Goal: Check status: Check status

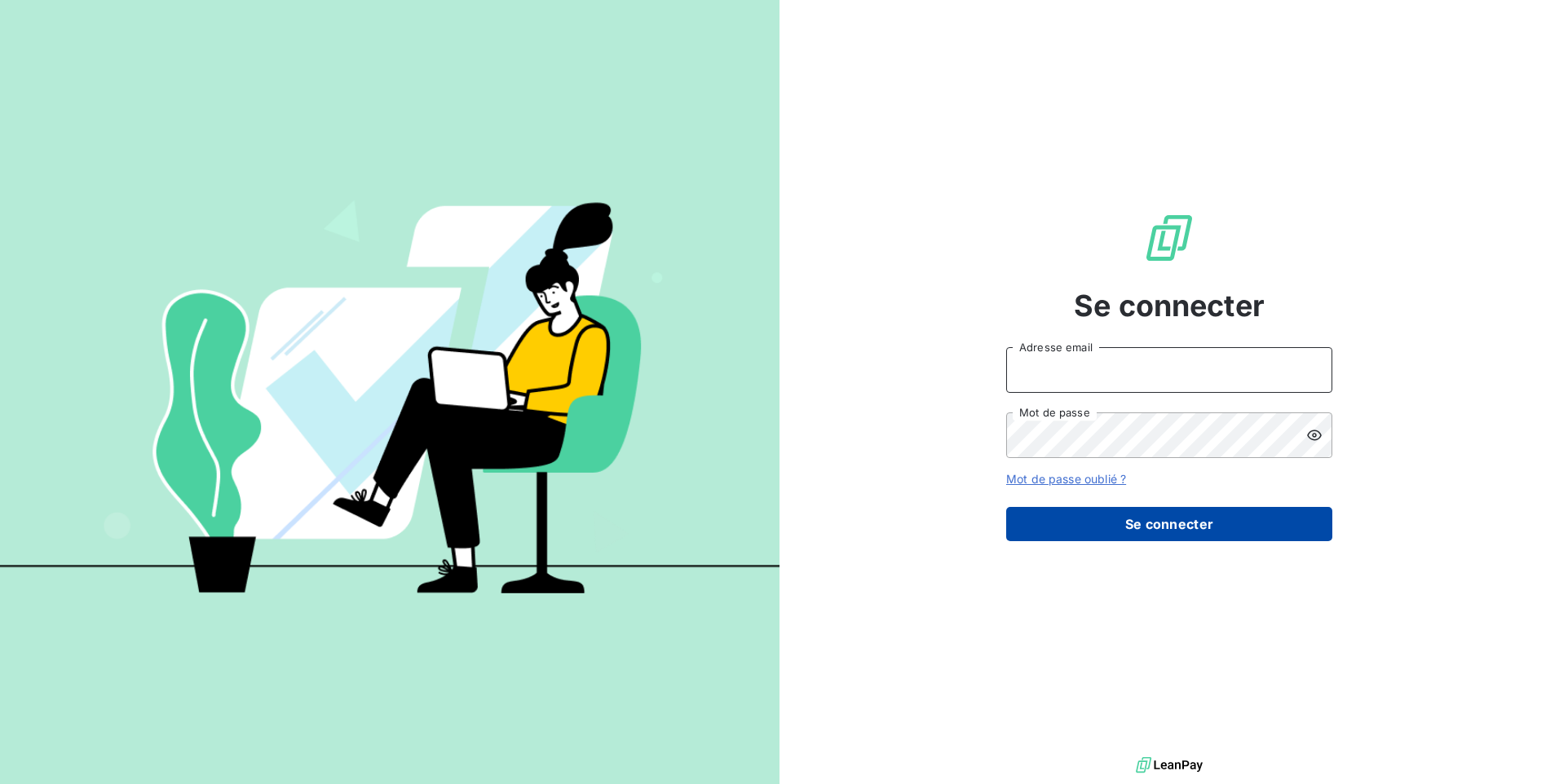
type input "[PERSON_NAME][EMAIL_ADDRESS][DOMAIN_NAME]"
click at [1121, 521] on button "Se connecter" at bounding box center [1169, 524] width 326 height 34
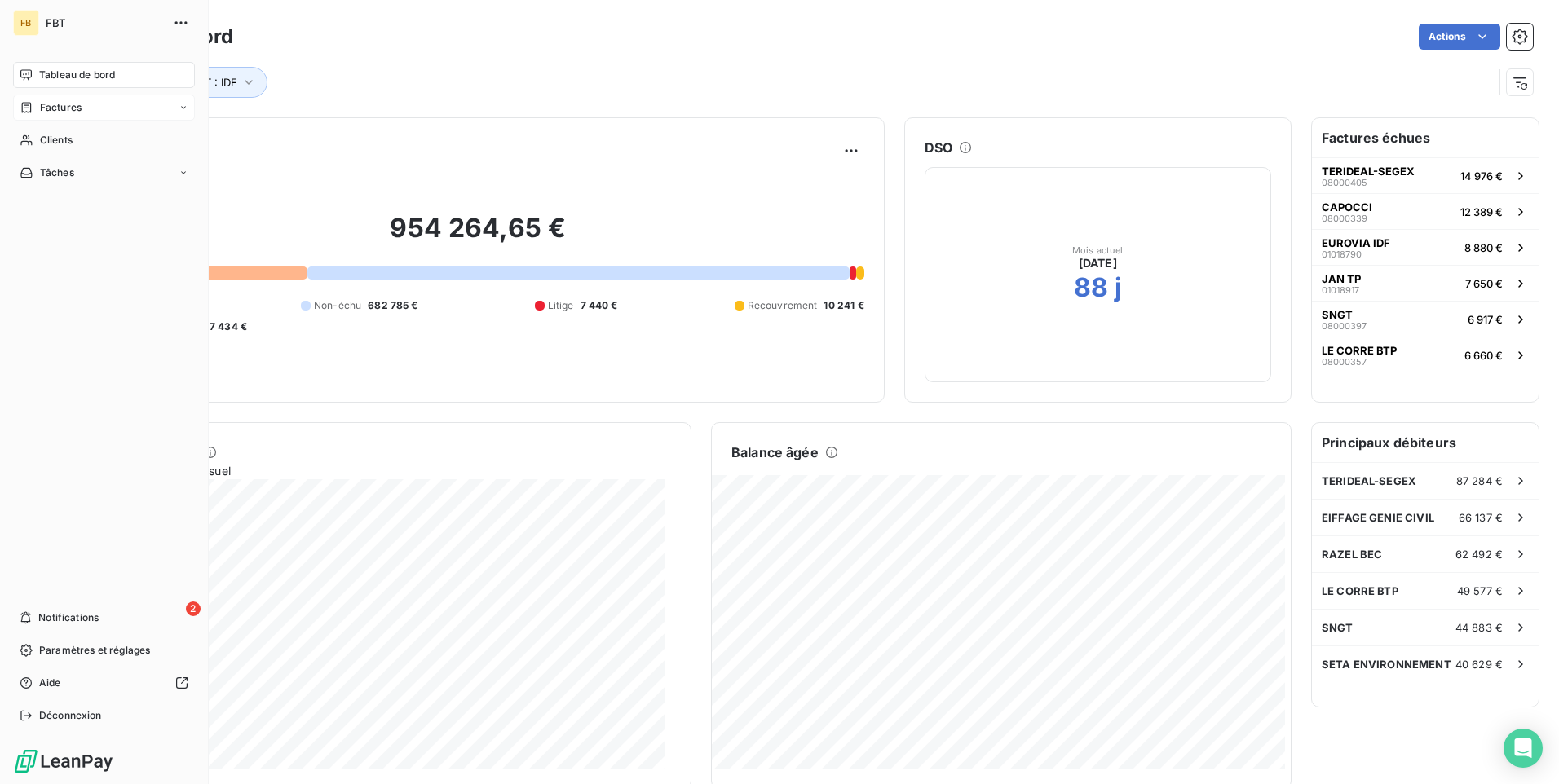
click at [59, 103] on span "Factures" at bounding box center [61, 108] width 42 height 14
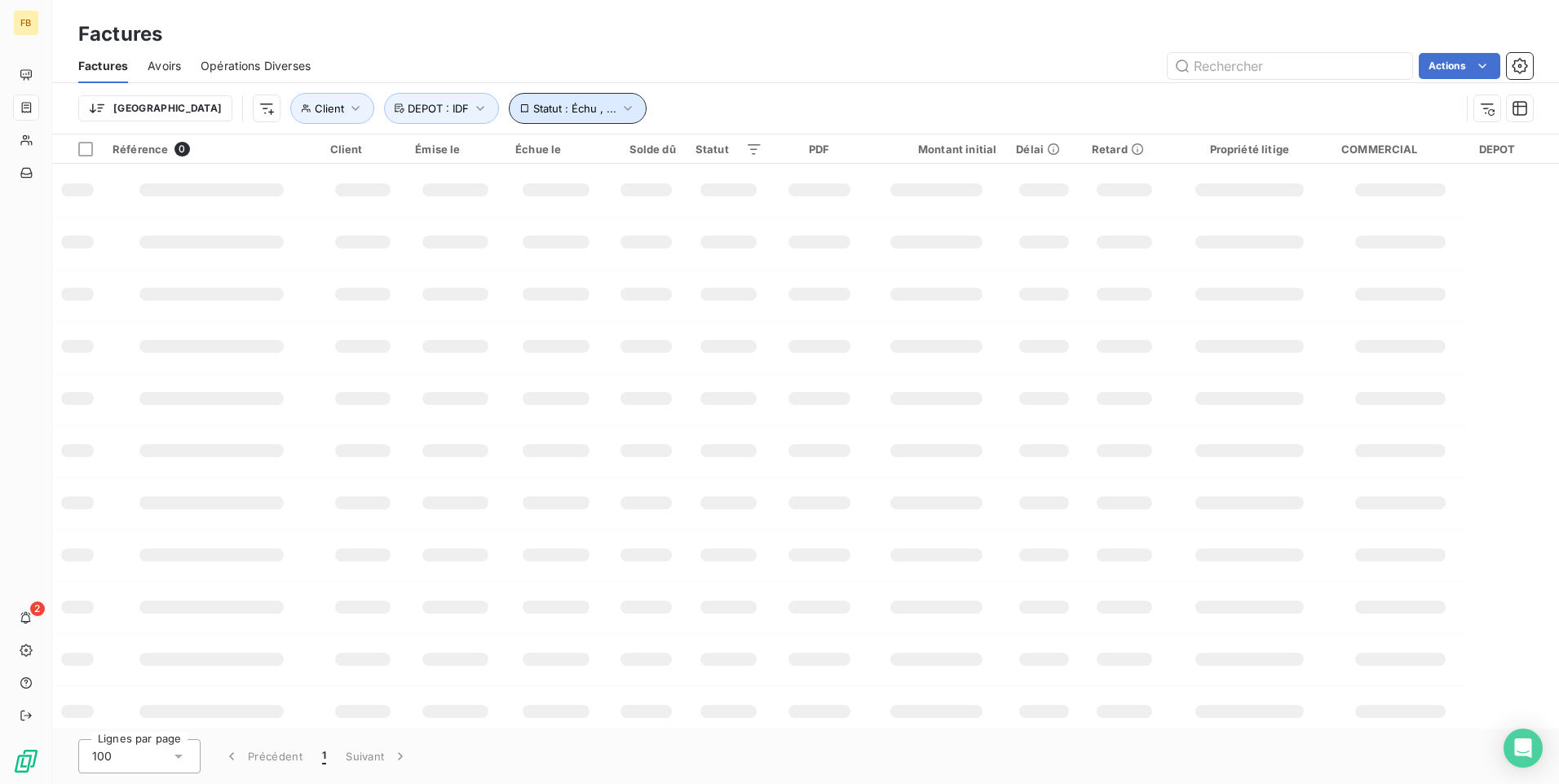
click at [533, 108] on span "Statut : Échu , ..." at bounding box center [575, 109] width 83 height 13
drag, startPoint x: 473, startPoint y: 311, endPoint x: 486, endPoint y: 311, distance: 13.0
click at [474, 311] on td at bounding box center [455, 294] width 100 height 53
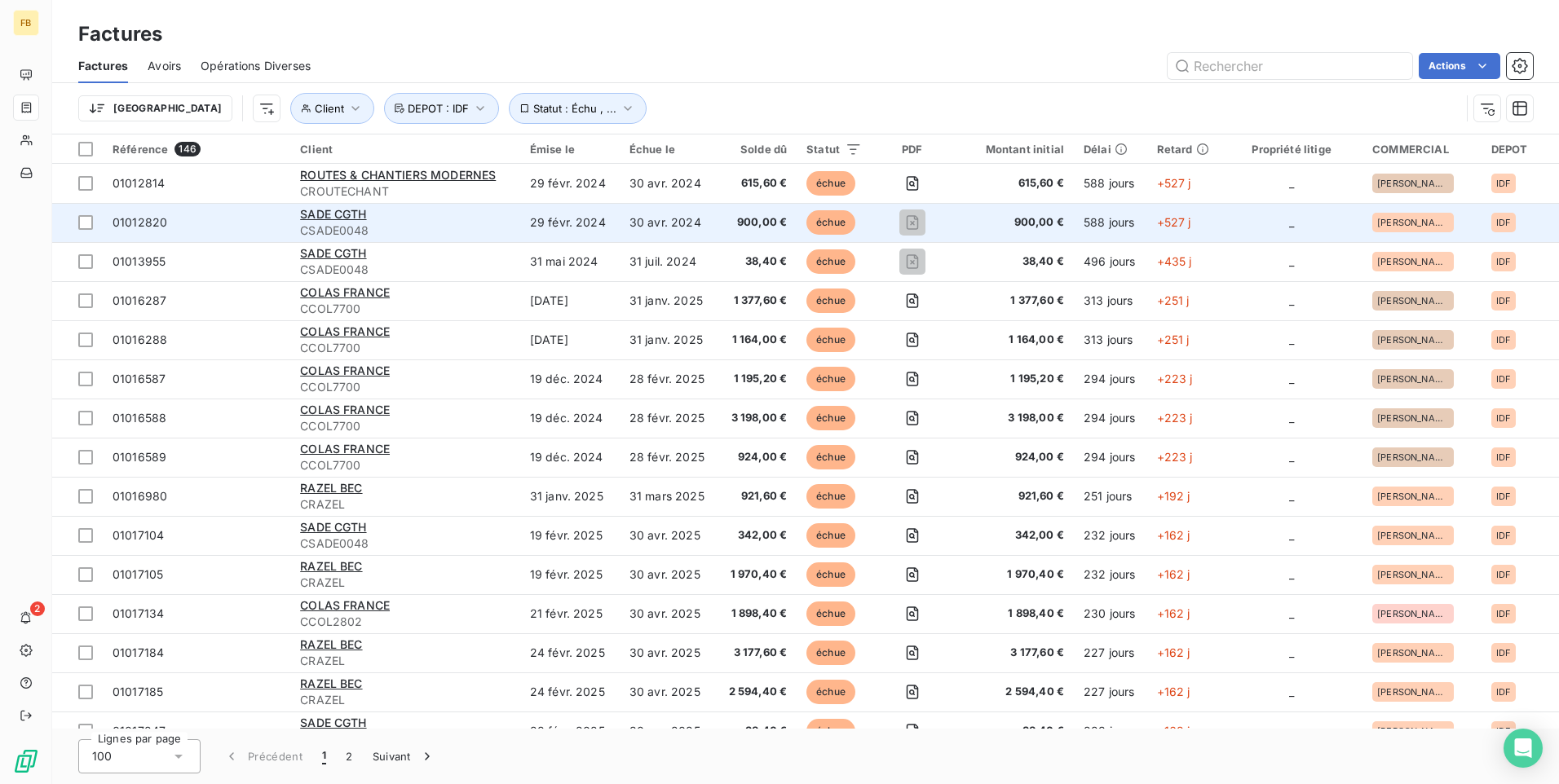
click at [569, 217] on td "29 févr. 2024" at bounding box center [570, 222] width 100 height 39
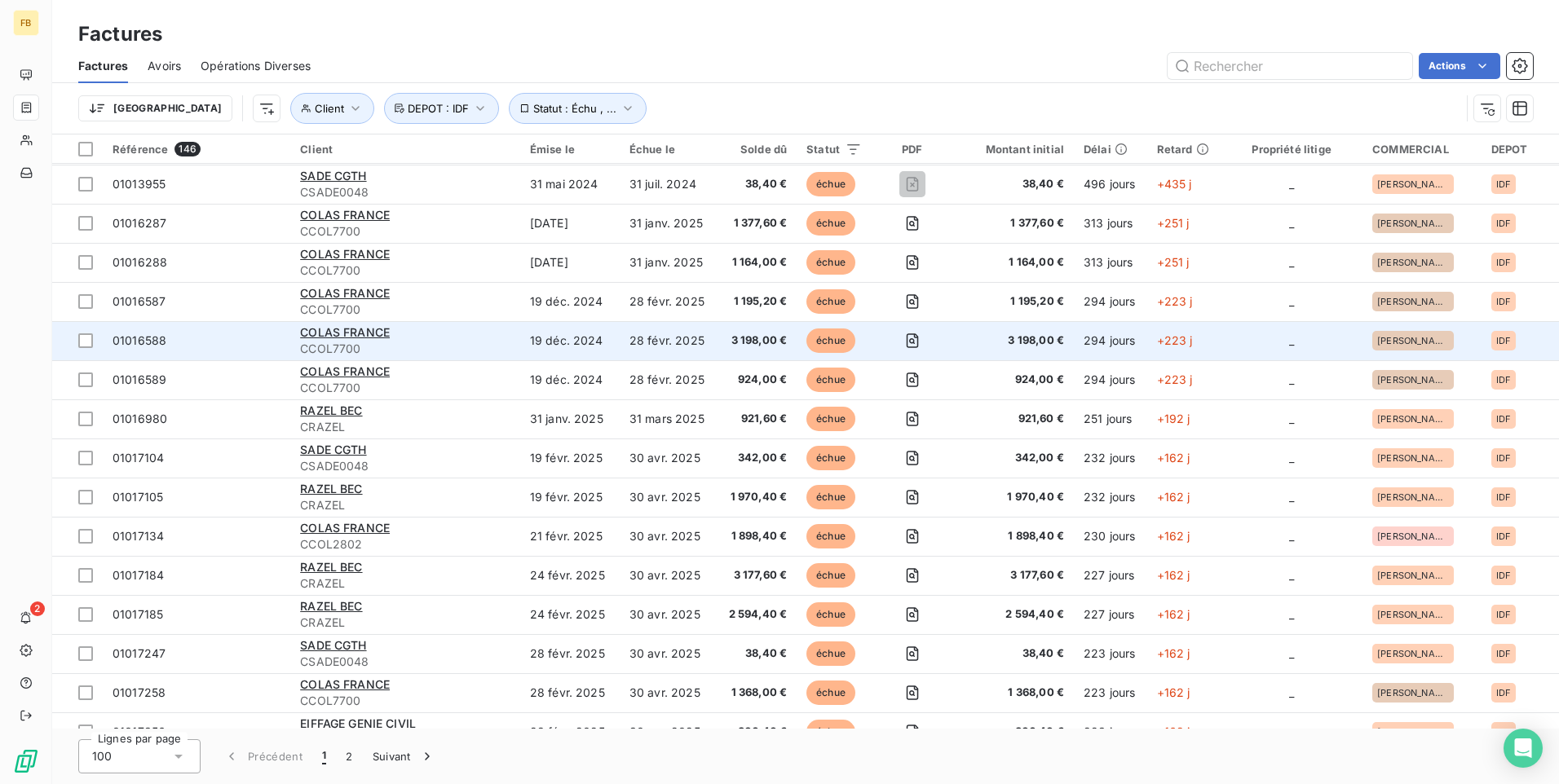
scroll to position [81, 0]
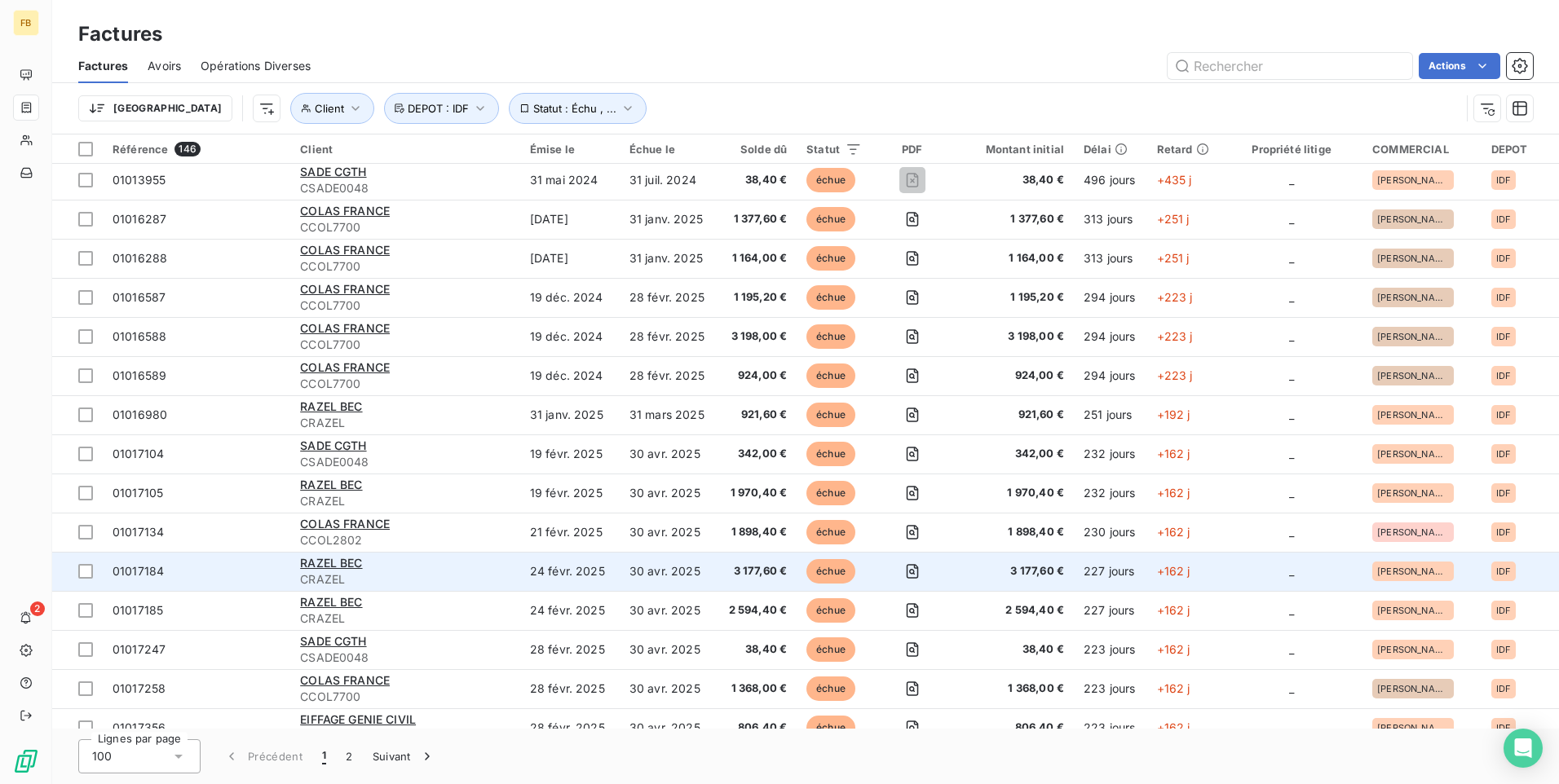
click at [578, 565] on td "24 févr. 2025" at bounding box center [570, 571] width 100 height 39
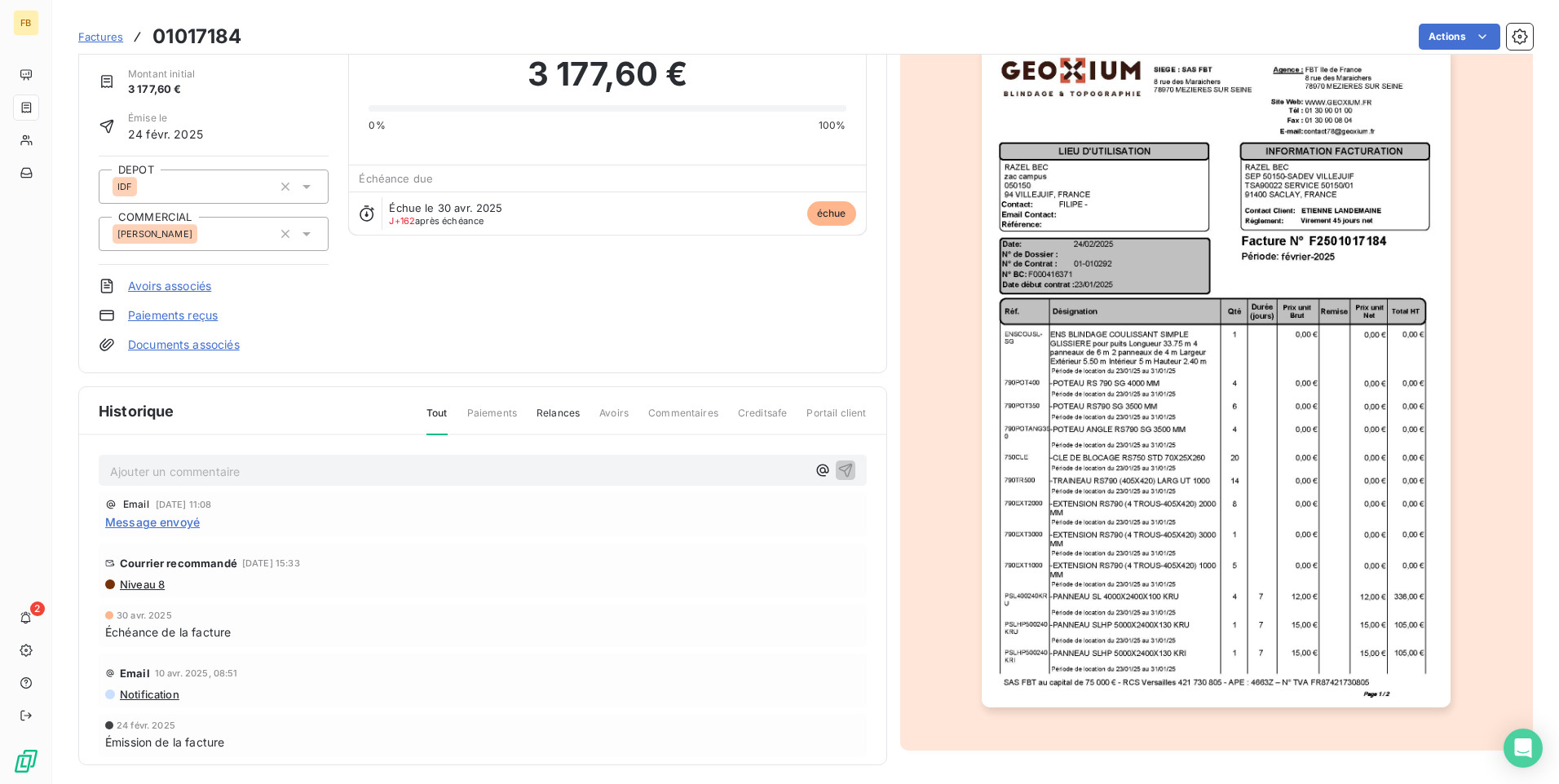
scroll to position [71, 0]
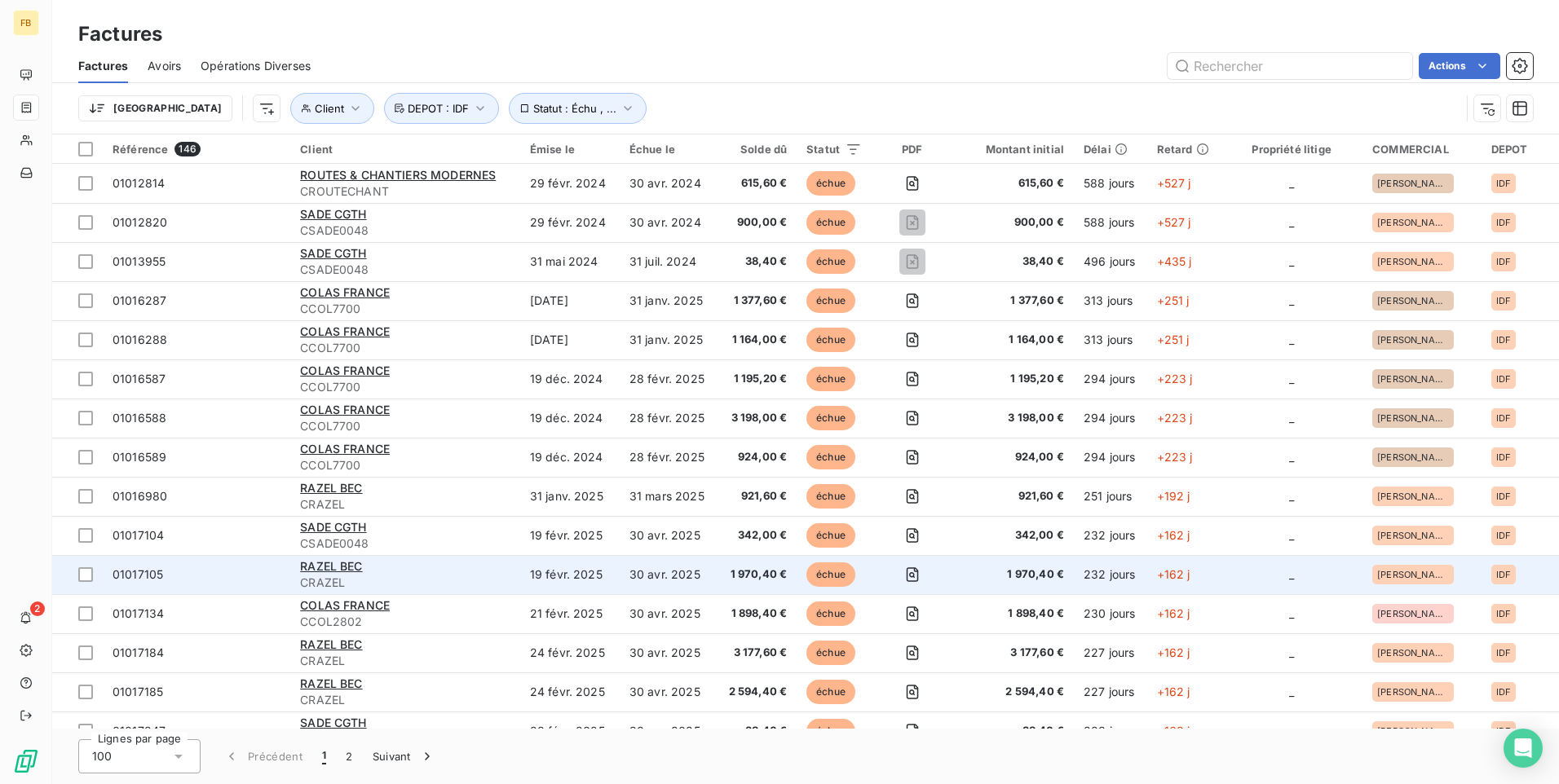
click at [447, 568] on div "RAZEL BEC" at bounding box center [405, 567] width 210 height 16
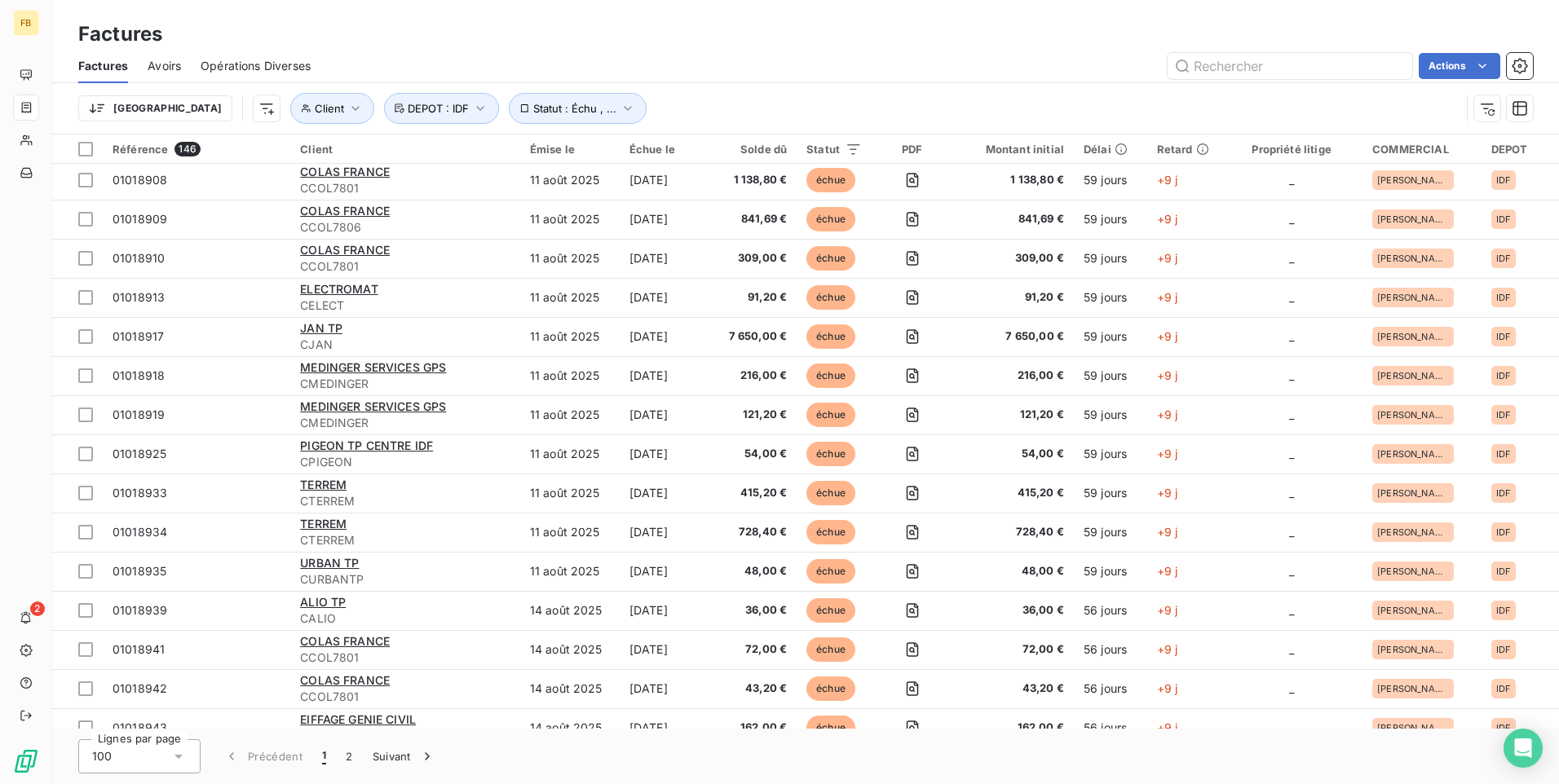
scroll to position [3350, 0]
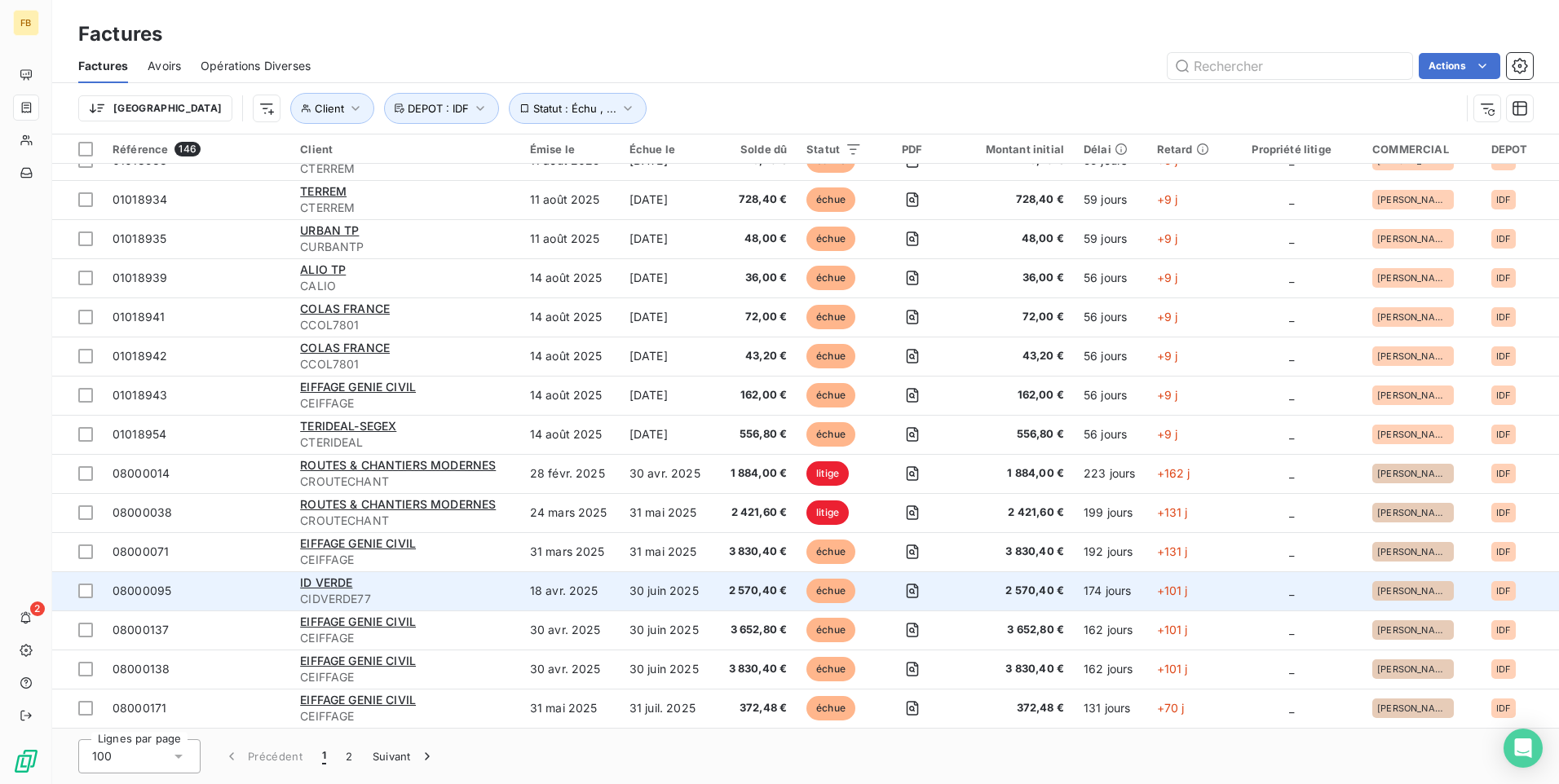
click at [480, 596] on span "CIDVERDE77" at bounding box center [405, 599] width 210 height 16
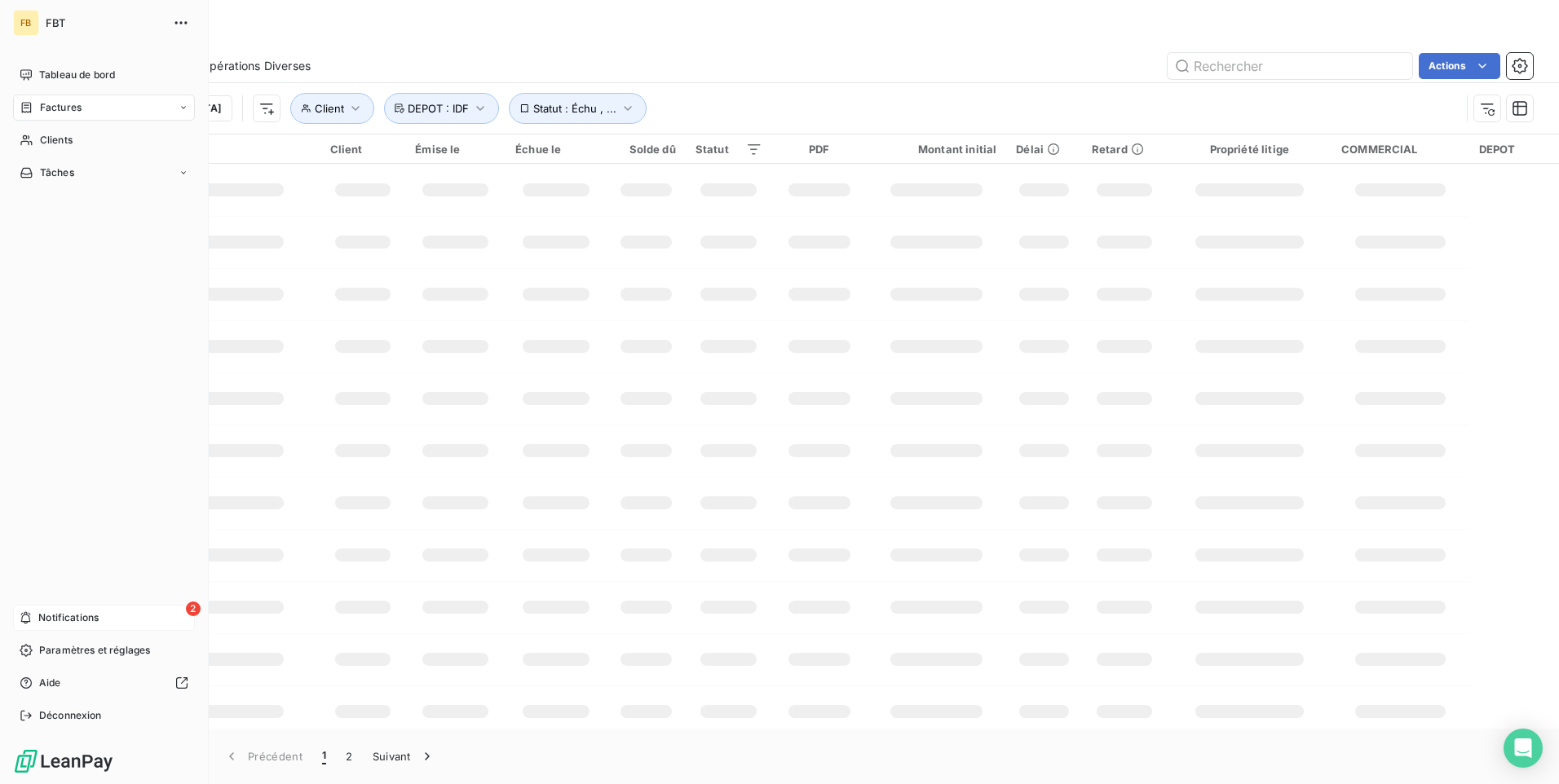
click at [51, 618] on span "Notifications" at bounding box center [68, 618] width 61 height 14
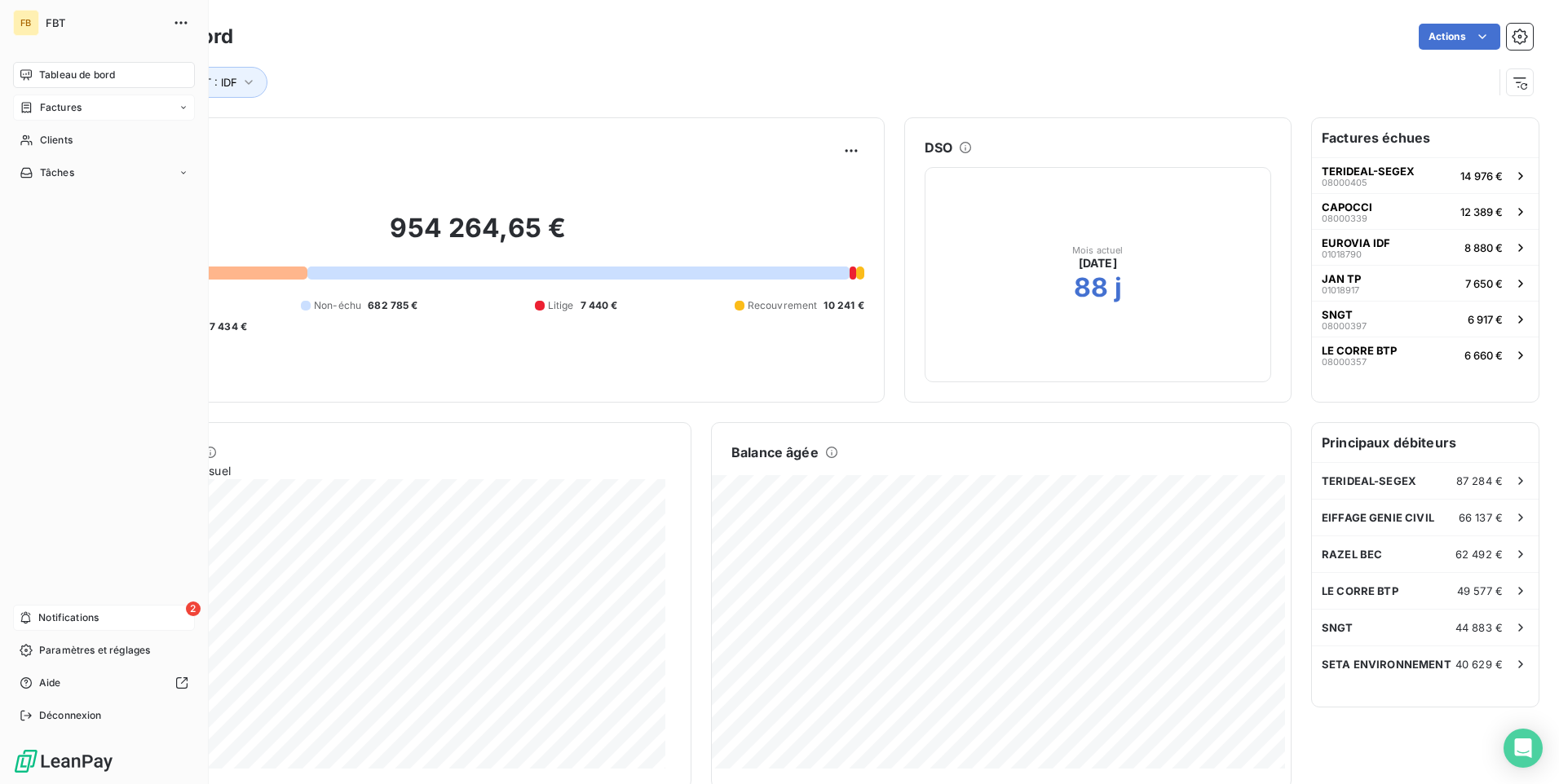
click at [48, 109] on span "Factures" at bounding box center [61, 108] width 42 height 14
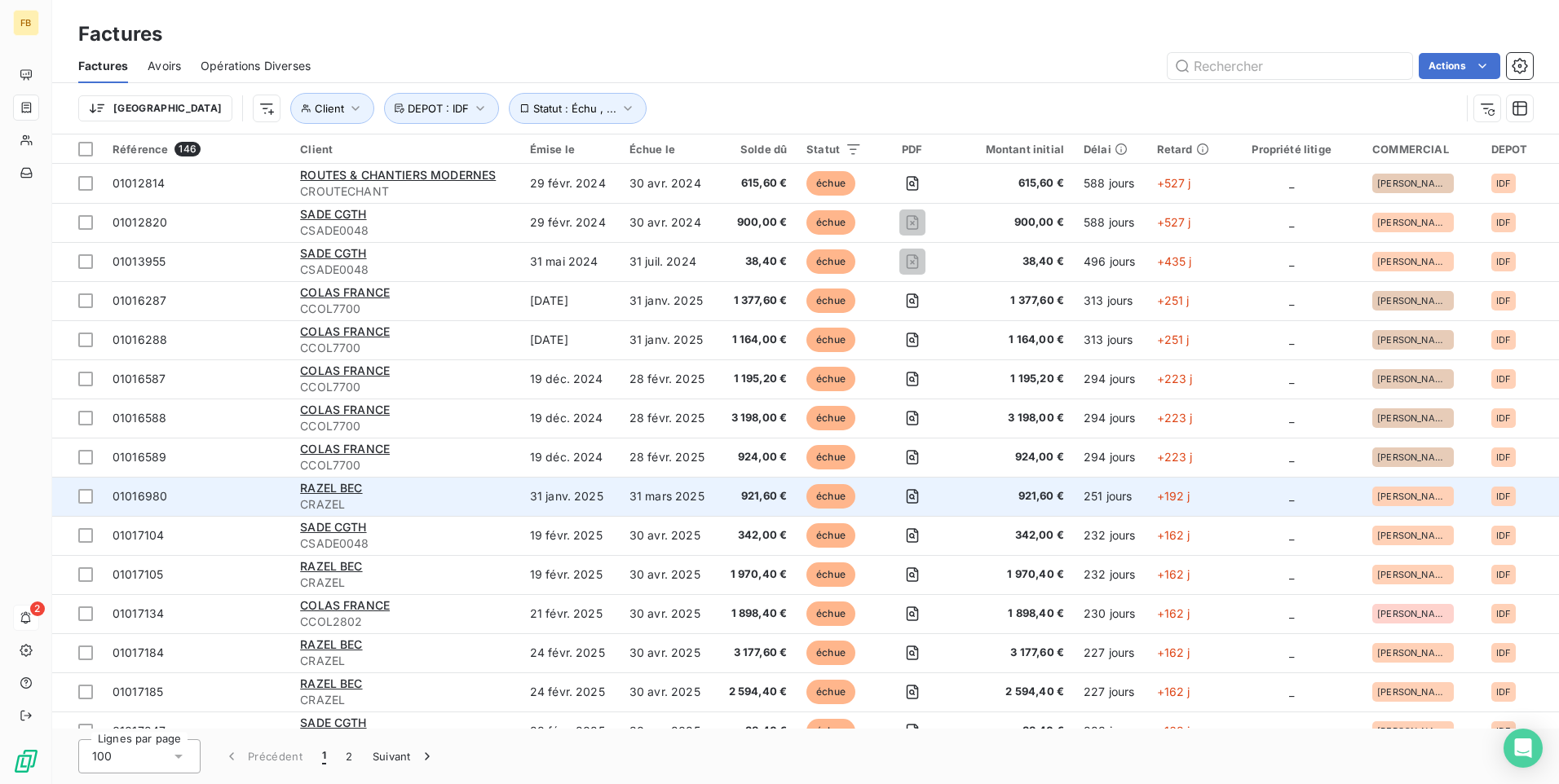
click at [603, 501] on td "31 janv. 2025" at bounding box center [570, 496] width 100 height 39
